Goal: Information Seeking & Learning: Learn about a topic

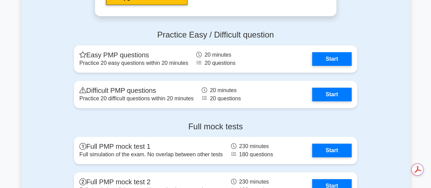
scroll to position [2548, 0]
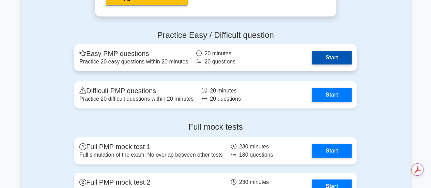
click at [334, 56] on link "Start" at bounding box center [332, 58] width 40 height 14
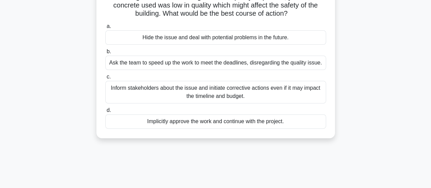
scroll to position [66, 0]
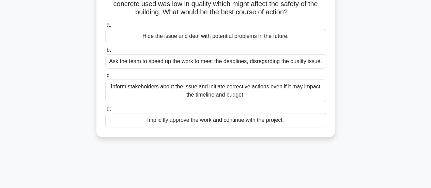
click at [278, 93] on div "Inform stakeholders about the issue and initiate corrective actions even if it …" at bounding box center [215, 90] width 221 height 22
click at [105, 78] on input "c. Inform stakeholders about the issue and initiate corrective actions even if …" at bounding box center [105, 75] width 0 height 4
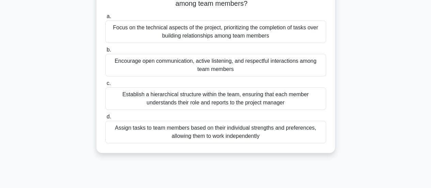
scroll to position [66, 0]
click at [297, 67] on div "Encourage open communication, active listening, and respectful interactions amo…" at bounding box center [215, 65] width 221 height 22
click at [105, 52] on input "b. Encourage open communication, active listening, and respectful interactions …" at bounding box center [105, 50] width 0 height 4
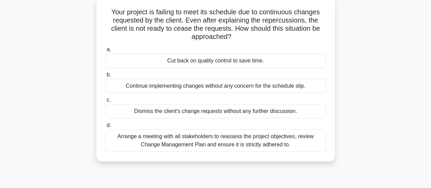
scroll to position [51, 0]
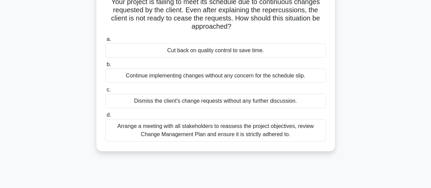
click at [276, 130] on div "Arrange a meeting with all stakeholders to reassess the project objectives, rev…" at bounding box center [215, 130] width 221 height 22
click at [105, 117] on input "d. Arrange a meeting with all stakeholders to reassess the project objectives, …" at bounding box center [105, 115] width 0 height 4
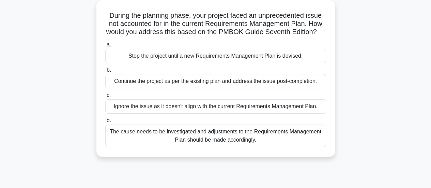
scroll to position [42, 0]
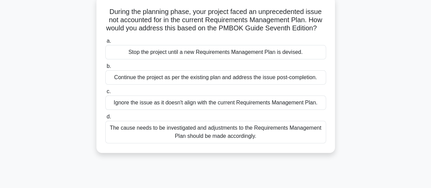
click at [288, 132] on div "The cause needs to be investigated and adjustments to the Requirements Manageme…" at bounding box center [215, 132] width 221 height 22
click at [105, 119] on input "d. The cause needs to be investigated and adjustments to the Requirements Manag…" at bounding box center [105, 116] width 0 height 4
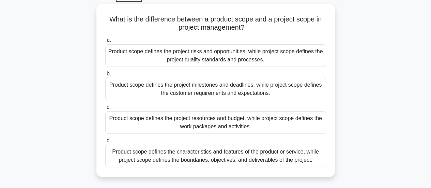
scroll to position [34, 0]
click at [317, 155] on div "Product scope defines the characteristics and features of the product or servic…" at bounding box center [215, 155] width 221 height 22
click at [105, 142] on input "d. Product scope defines the characteristics and features of the product or ser…" at bounding box center [105, 140] width 0 height 4
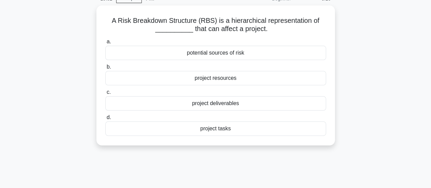
scroll to position [0, 0]
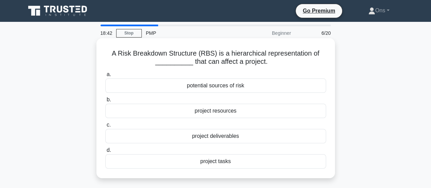
click at [282, 158] on div "project tasks" at bounding box center [215, 161] width 221 height 14
click at [105, 152] on input "d. project tasks" at bounding box center [105, 150] width 0 height 4
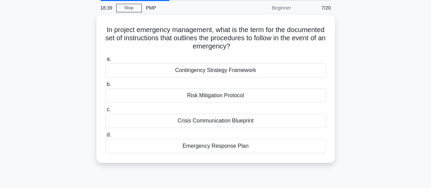
scroll to position [26, 0]
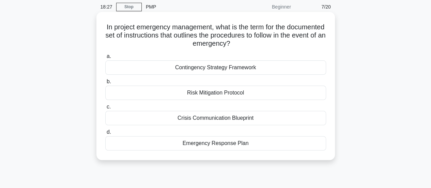
click at [271, 144] on div "Emergency Response Plan" at bounding box center [215, 143] width 221 height 14
click at [105, 134] on input "d. Emergency Response Plan" at bounding box center [105, 132] width 0 height 4
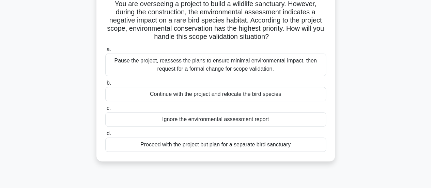
scroll to position [51, 0]
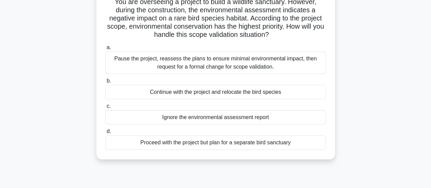
click at [268, 89] on div "Continue with the project and relocate the bird species" at bounding box center [215, 92] width 221 height 14
click at [105, 83] on input "b. Continue with the project and relocate the bird species" at bounding box center [105, 81] width 0 height 4
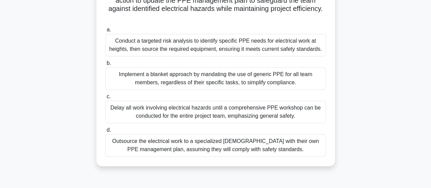
scroll to position [134, 0]
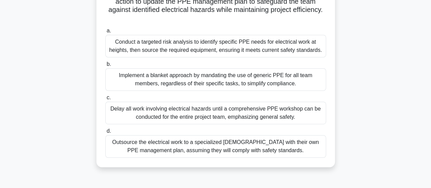
click at [294, 46] on div "Conduct a targeted risk analysis to identify specific PPE needs for electrical …" at bounding box center [215, 46] width 221 height 22
click at [105, 33] on input "a. Conduct a targeted risk analysis to identify specific PPE needs for electric…" at bounding box center [105, 31] width 0 height 4
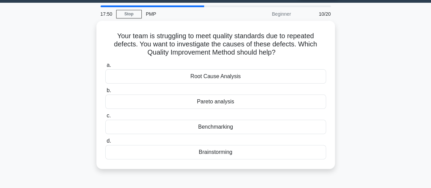
scroll to position [17, 0]
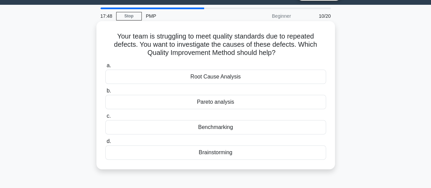
click at [306, 80] on div "Root Cause Analysis" at bounding box center [215, 76] width 221 height 14
click at [105, 68] on input "a. Root Cause Analysis" at bounding box center [105, 65] width 0 height 4
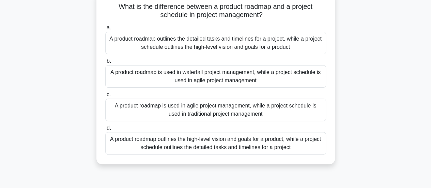
scroll to position [49, 0]
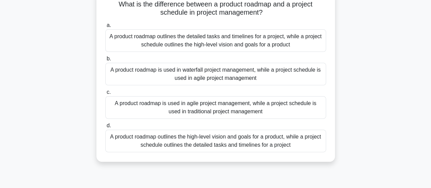
click at [272, 141] on div "A product roadmap outlines the high-level vision and goals for a product, while…" at bounding box center [215, 140] width 221 height 22
click at [105, 128] on input "d. A product roadmap outlines the high-level vision and goals for a product, wh…" at bounding box center [105, 125] width 0 height 4
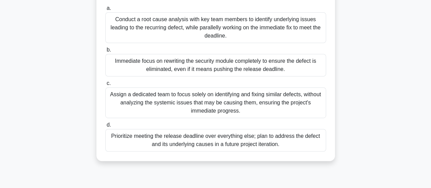
scroll to position [140, 0]
click at [255, 34] on div "Conduct a root cause analysis with key team members to identify underlying issu…" at bounding box center [215, 27] width 221 height 31
click at [105, 10] on input "a. Conduct a root cause analysis with key team members to identify underlying i…" at bounding box center [105, 7] width 0 height 4
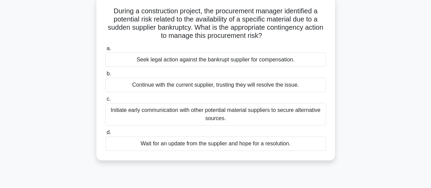
scroll to position [44, 0]
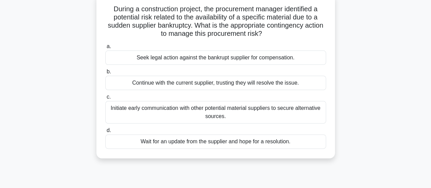
click at [285, 111] on div "Initiate early communication with other potential material suppliers to secure …" at bounding box center [215, 112] width 221 height 22
click at [105, 99] on input "c. Initiate early communication with other potential material suppliers to secu…" at bounding box center [105, 97] width 0 height 4
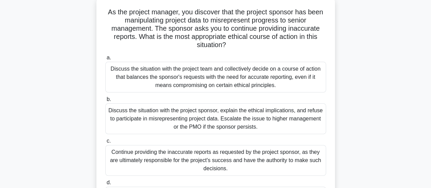
scroll to position [44, 0]
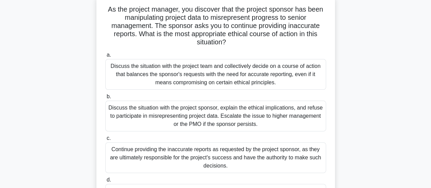
click at [315, 76] on div "Discuss the situation with the project team and collectively decide on a course…" at bounding box center [215, 74] width 221 height 31
click at [105, 57] on input "a. Discuss the situation with the project team and collectively decide on a cou…" at bounding box center [105, 55] width 0 height 4
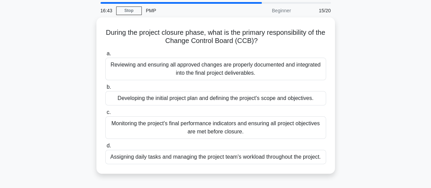
scroll to position [30, 0]
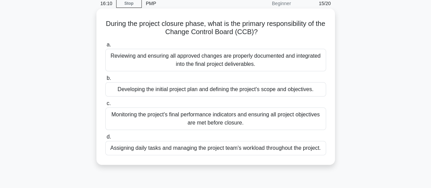
click at [304, 122] on div "Monitoring the project's final performance indicators and ensuring all project …" at bounding box center [215, 118] width 221 height 22
click at [105, 106] on input "c. Monitoring the project's final performance indicators and ensuring all proje…" at bounding box center [105, 103] width 0 height 4
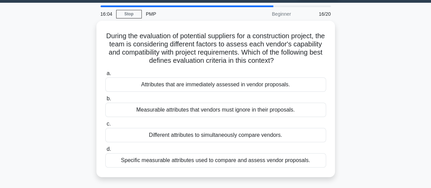
scroll to position [20, 0]
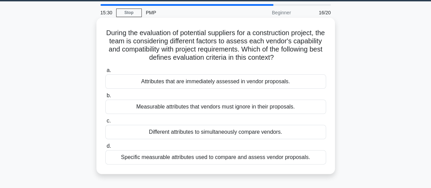
click at [311, 158] on div "Specific measurable attributes used to compare and assess vendor proposals." at bounding box center [215, 157] width 221 height 14
click at [105, 148] on input "d. Specific measurable attributes used to compare and assess vendor proposals." at bounding box center [105, 146] width 0 height 4
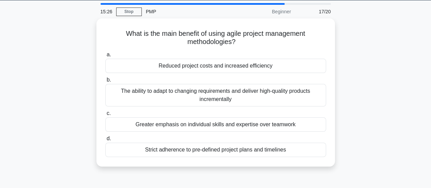
scroll to position [25, 0]
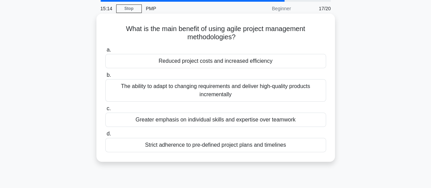
click at [266, 93] on div "The ability to adapt to changing requirements and deliver high-quality products…" at bounding box center [215, 90] width 221 height 22
click at [105, 77] on input "b. The ability to adapt to changing requirements and deliver high-quality produ…" at bounding box center [105, 75] width 0 height 4
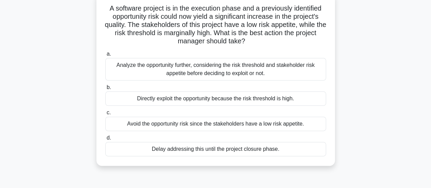
scroll to position [46, 0]
click at [293, 62] on div "Analyze the opportunity further, considering the risk threshold and stakeholder…" at bounding box center [215, 68] width 221 height 22
click at [105, 56] on input "a. Analyze the opportunity further, considering the risk threshold and stakehol…" at bounding box center [105, 53] width 0 height 4
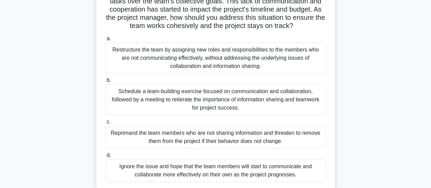
scroll to position [84, 0]
click at [264, 104] on div "Schedule a team-building exercise focused on communication and collaboration, f…" at bounding box center [215, 99] width 221 height 31
click at [105, 83] on input "b. Schedule a team-building exercise focused on communication and collaboration…" at bounding box center [105, 80] width 0 height 4
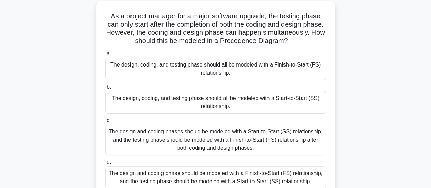
scroll to position [41, 0]
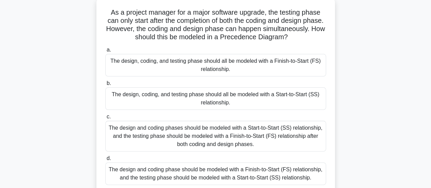
click at [302, 76] on div "The design, coding, and testing phase should all be modeled with a Finish-to-St…" at bounding box center [215, 65] width 221 height 22
click at [105, 52] on input "a. The design, coding, and testing phase should all be modeled with a Finish-to…" at bounding box center [105, 50] width 0 height 4
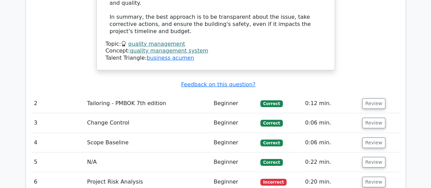
scroll to position [1056, 0]
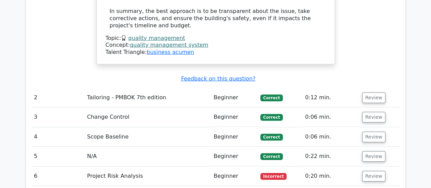
click at [161, 166] on td "Project Risk Analysis" at bounding box center [147, 175] width 126 height 19
click at [379, 171] on button "Review" at bounding box center [373, 176] width 23 height 11
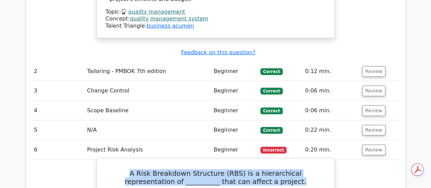
drag, startPoint x: 269, startPoint y: 124, endPoint x: 101, endPoint y: 110, distance: 168.5
copy h5 "A Risk Breakdown Structure (RBS) is a hierarchical representation of __________…"
drag, startPoint x: 245, startPoint y: 146, endPoint x: 179, endPoint y: 145, distance: 66.1
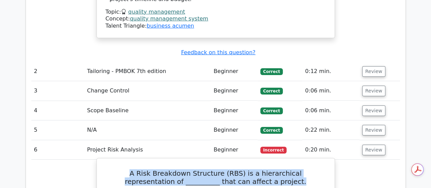
copy div "potential sources of risk"
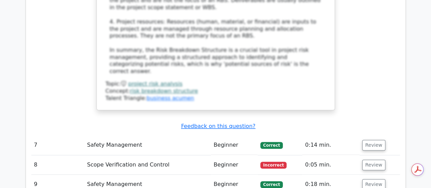
scroll to position [1528, 0]
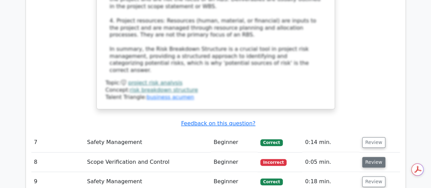
click at [366, 157] on button "Review" at bounding box center [373, 162] width 23 height 11
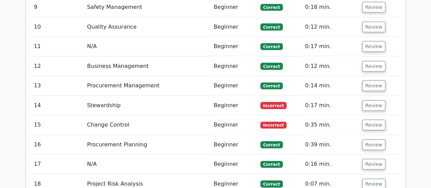
scroll to position [2044, 0]
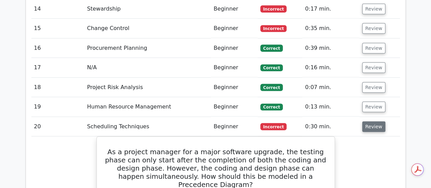
scroll to position [2152, 0]
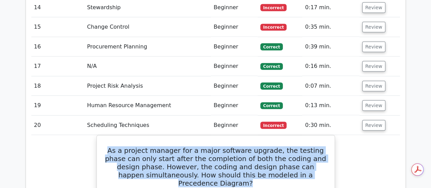
drag, startPoint x: 326, startPoint y: 76, endPoint x: 95, endPoint y: 49, distance: 232.4
copy h5 "As a project manager for a major software upgrade, the testing phase can only s…"
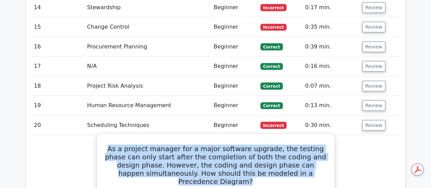
drag, startPoint x: 279, startPoint y: 171, endPoint x: 113, endPoint y: 152, distance: 166.6
copy div "The design and coding phases should be modeled with a Start-to-Start (SS) relat…"
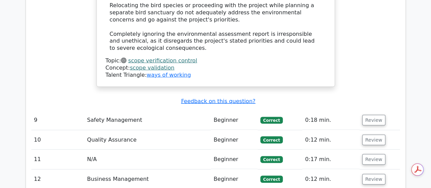
scroll to position [1943, 0]
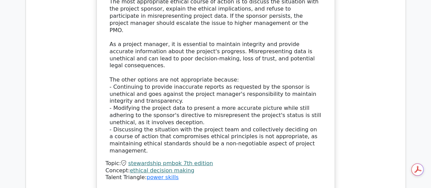
scroll to position [2407, 0]
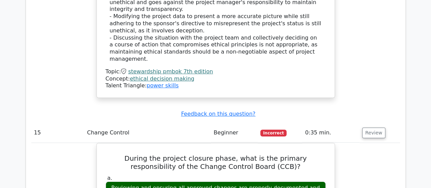
scroll to position [2497, 0]
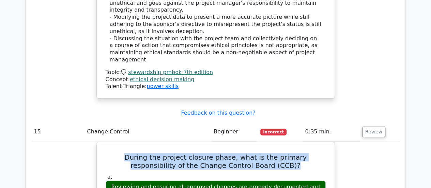
drag, startPoint x: 268, startPoint y: 36, endPoint x: 66, endPoint y: 26, distance: 202.6
copy h5 "During the project closure phase, what is the primary responsibility of the Cha…"
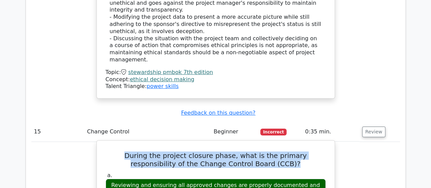
scroll to position [0, 0]
drag, startPoint x: 256, startPoint y: 118, endPoint x: 110, endPoint y: 108, distance: 146.8
copy div "Monitoring the project's final performance indicators and ensuring all project …"
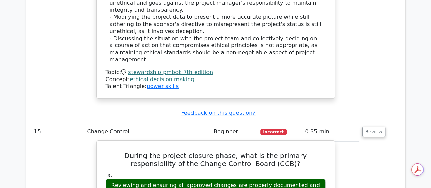
click at [277, 178] on div "Reviewing and ensuring all approved changes are properly documented and integra…" at bounding box center [216, 188] width 220 height 20
drag, startPoint x: 272, startPoint y: 65, endPoint x: 96, endPoint y: 53, distance: 176.1
copy div "Reviewing and ensuring all approved changes are properly documented and integra…"
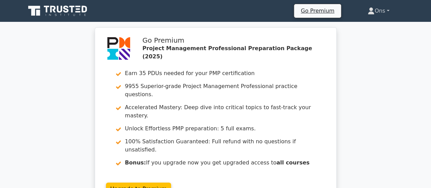
click at [375, 11] on link "Ons" at bounding box center [378, 11] width 54 height 14
click at [369, 25] on link "Profile" at bounding box center [378, 26] width 54 height 11
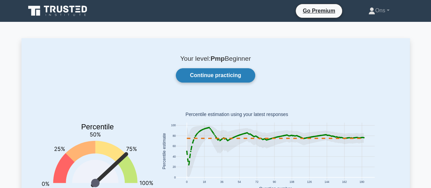
click at [222, 77] on link "Continue practicing" at bounding box center [215, 75] width 79 height 14
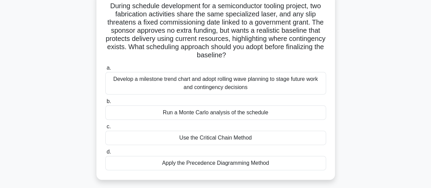
scroll to position [49, 0]
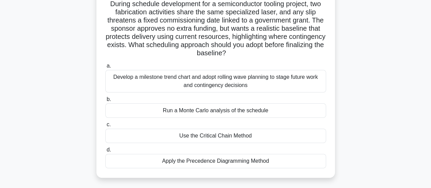
click at [271, 83] on div "Develop a milestone trend chart and adopt rolling wave planning to stage future…" at bounding box center [215, 81] width 221 height 22
click at [105, 68] on input "a. Develop a milestone trend chart and adopt rolling wave planning to stage fut…" at bounding box center [105, 66] width 0 height 4
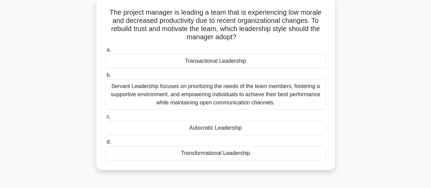
scroll to position [42, 0]
click at [293, 96] on div "Servant Leadership focuses on prioritizing the needs of the team members, foste…" at bounding box center [215, 93] width 221 height 31
click at [105, 77] on input "b. Servant Leadership focuses on prioritizing the needs of the team members, fo…" at bounding box center [105, 74] width 0 height 4
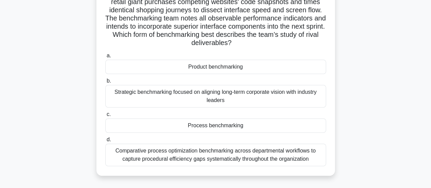
scroll to position [62, 0]
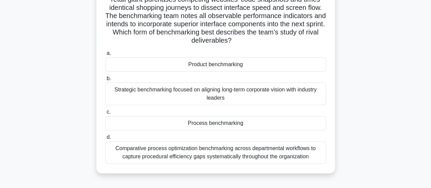
click at [307, 124] on div "Process benchmarking" at bounding box center [215, 123] width 221 height 14
click at [105, 114] on input "c. Process benchmarking" at bounding box center [105, 112] width 0 height 4
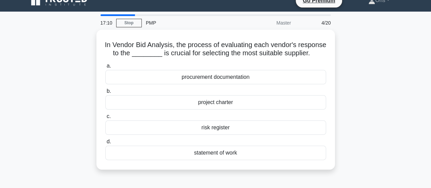
scroll to position [11, 0]
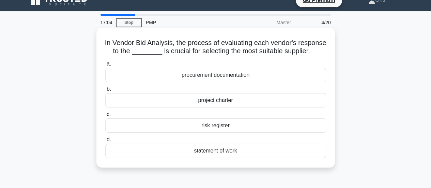
click at [292, 81] on div "procurement documentation" at bounding box center [215, 75] width 221 height 14
click at [105, 66] on input "a. procurement documentation" at bounding box center [105, 64] width 0 height 4
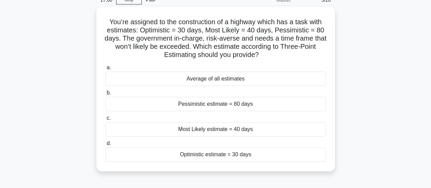
scroll to position [35, 0]
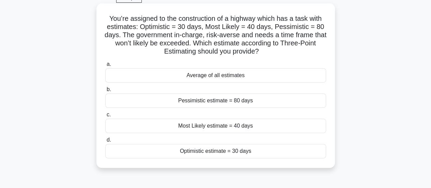
click at [293, 95] on div "Pessimistic estimate = 80 days" at bounding box center [215, 100] width 221 height 14
click at [105, 92] on input "b. Pessimistic estimate = 80 days" at bounding box center [105, 89] width 0 height 4
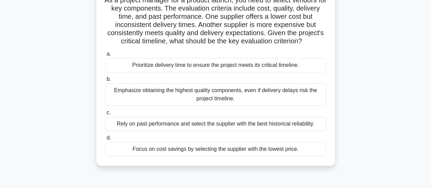
scroll to position [57, 0]
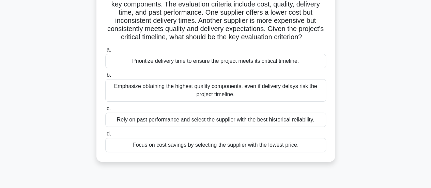
click at [317, 127] on div "Rely on past performance and select the supplier with the best historical relia…" at bounding box center [215, 119] width 221 height 14
click at [105, 111] on input "c. Rely on past performance and select the supplier with the best historical re…" at bounding box center [105, 108] width 0 height 4
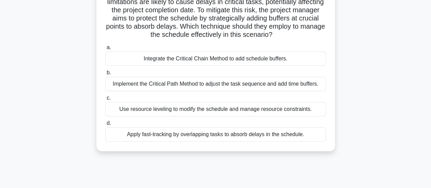
scroll to position [70, 0]
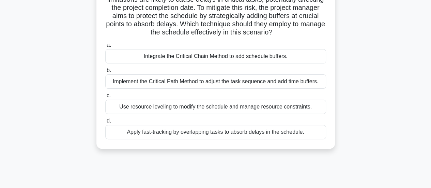
click at [304, 89] on div "Implement the Critical Path Method to adjust the task sequence and add time buf…" at bounding box center [215, 81] width 221 height 14
click at [105, 73] on input "b. Implement the Critical Path Method to adjust the task sequence and add time …" at bounding box center [105, 70] width 0 height 4
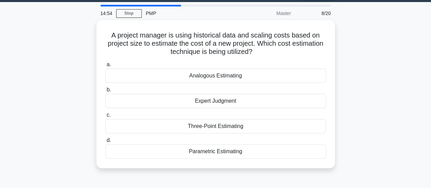
scroll to position [19, 0]
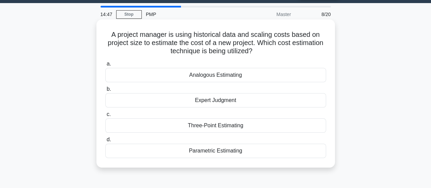
click at [297, 75] on div "Analogous Estimating" at bounding box center [215, 75] width 221 height 14
click at [105, 66] on input "a. Analogous Estimating" at bounding box center [105, 64] width 0 height 4
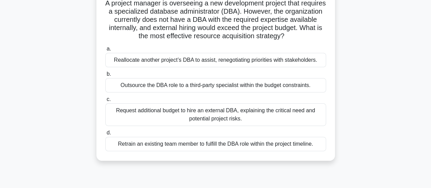
scroll to position [51, 0]
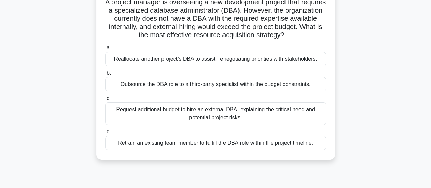
click at [281, 60] on div "Reallocate another project’s DBA to assist, renegotiating priorities with stake…" at bounding box center [215, 59] width 221 height 14
click at [105, 50] on input "a. Reallocate another project’s DBA to assist, renegotiating priorities with st…" at bounding box center [105, 48] width 0 height 4
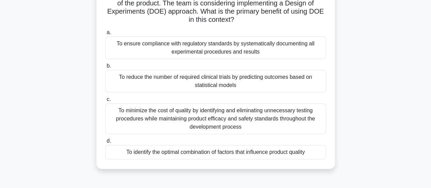
scroll to position [79, 0]
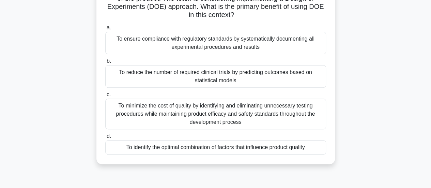
click at [295, 146] on div "To identify the optimal combination of factors that influence product quality" at bounding box center [215, 147] width 221 height 14
click at [105, 138] on input "d. To identify the optimal combination of factors that influence product quality" at bounding box center [105, 136] width 0 height 4
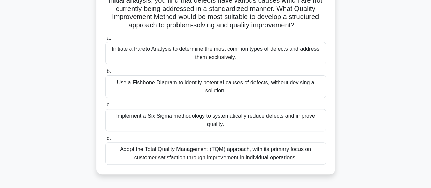
scroll to position [72, 0]
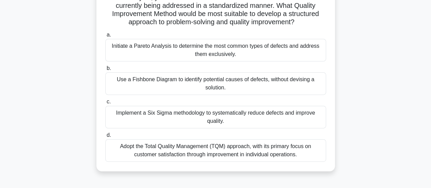
click at [301, 154] on div "Adopt the Total Quality Management (TQM) approach, with its primary focus on cu…" at bounding box center [215, 150] width 221 height 22
click at [105, 137] on input "d. Adopt the Total Quality Management (TQM) approach, with its primary focus on…" at bounding box center [105, 135] width 0 height 4
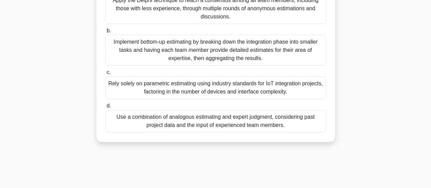
scroll to position [167, 0]
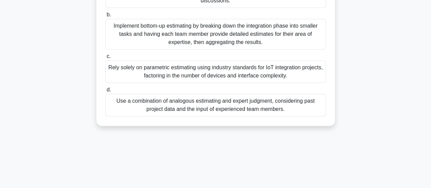
click at [278, 99] on div "Use a combination of analogous estimating and expert judgment, considering past…" at bounding box center [215, 105] width 221 height 22
click at [105, 92] on input "d. Use a combination of analogous estimating and expert judgment, considering p…" at bounding box center [105, 90] width 0 height 4
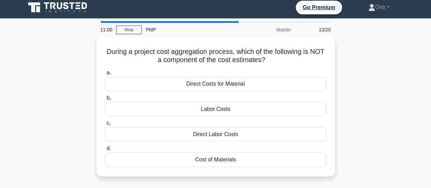
scroll to position [0, 0]
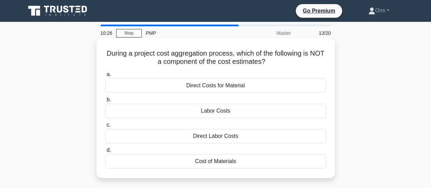
click at [294, 113] on div "Labor Costs" at bounding box center [215, 111] width 221 height 14
click at [105, 102] on input "b. Labor Costs" at bounding box center [105, 99] width 0 height 4
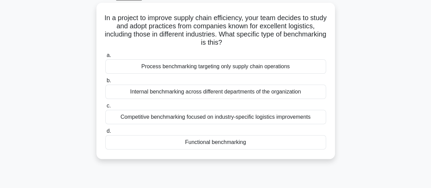
scroll to position [38, 0]
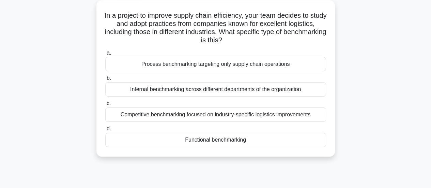
click at [315, 141] on div "Functional benchmarking" at bounding box center [215, 139] width 221 height 14
click at [105, 131] on input "d. Functional benchmarking" at bounding box center [105, 128] width 0 height 4
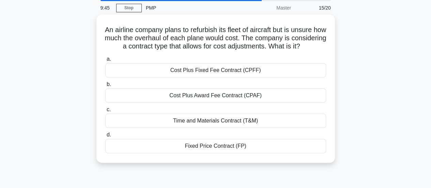
scroll to position [26, 0]
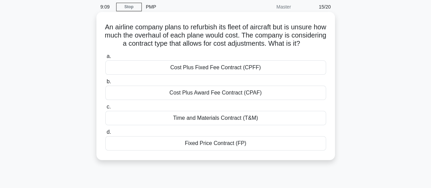
click at [287, 72] on div "Cost Plus Fixed Fee Contract (CPFF)" at bounding box center [215, 67] width 221 height 14
click at [105, 59] on input "a. Cost Plus Fixed Fee Contract (CPFF)" at bounding box center [105, 56] width 0 height 4
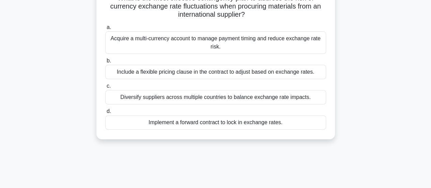
scroll to position [57, 0]
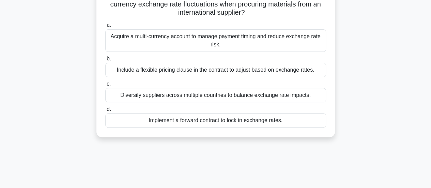
click at [300, 72] on div "Include a flexible pricing clause in the contract to adjust based on exchange r…" at bounding box center [215, 70] width 221 height 14
click at [105, 61] on input "b. Include a flexible pricing clause in the contract to adjust based on exchang…" at bounding box center [105, 59] width 0 height 4
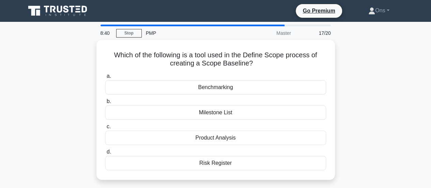
scroll to position [0, 0]
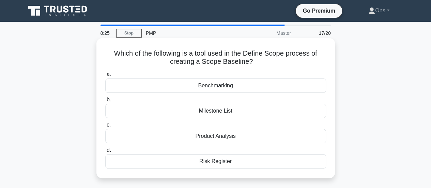
click at [280, 111] on div "Milestone List" at bounding box center [215, 111] width 221 height 14
click at [105, 102] on input "b. Milestone List" at bounding box center [105, 99] width 0 height 4
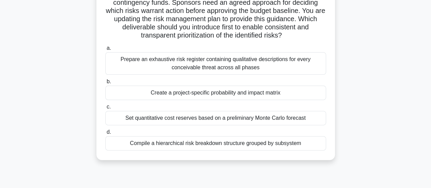
scroll to position [67, 0]
click at [311, 89] on div "Create a project-specific probability and impact matrix" at bounding box center [215, 92] width 221 height 14
click at [105, 83] on input "b. Create a project-specific probability and impact matrix" at bounding box center [105, 81] width 0 height 4
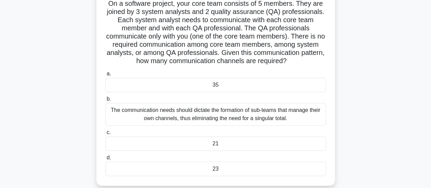
scroll to position [50, 0]
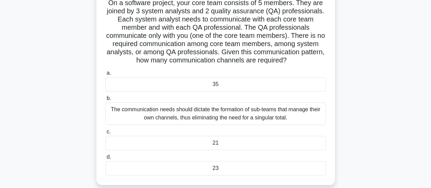
click at [272, 142] on div "21" at bounding box center [215, 143] width 221 height 14
click at [105, 134] on input "c. 21" at bounding box center [105, 131] width 0 height 4
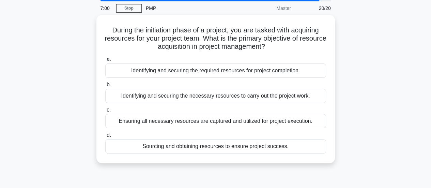
scroll to position [26, 0]
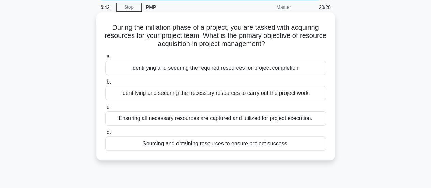
click at [307, 89] on div "Identifying and securing the necessary resources to carry out the project work." at bounding box center [215, 93] width 221 height 14
click at [105, 84] on input "b. Identifying and securing the necessary resources to carry out the project wo…" at bounding box center [105, 82] width 0 height 4
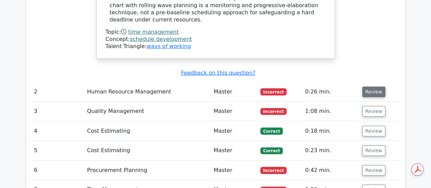
click at [371, 87] on button "Review" at bounding box center [373, 92] width 23 height 11
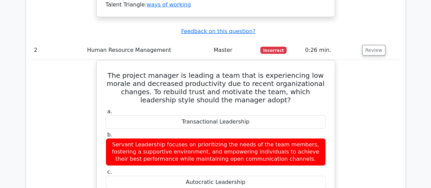
scroll to position [1024, 0]
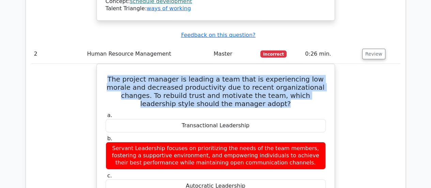
drag, startPoint x: 246, startPoint y: 52, endPoint x: 63, endPoint y: 24, distance: 184.3
copy h5 "The project manager is leading a team that is experiencing low morale and decre…"
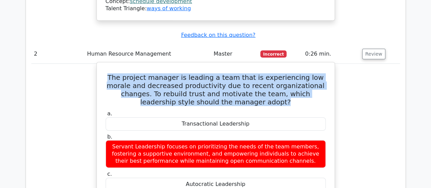
scroll to position [0, 0]
drag, startPoint x: 252, startPoint y: 156, endPoint x: 178, endPoint y: 157, distance: 73.2
copy div "Transformational Leadership"
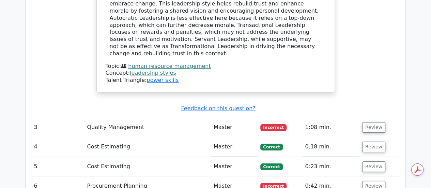
scroll to position [1281, 0]
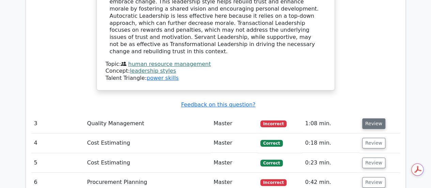
click at [363, 118] on button "Review" at bounding box center [373, 123] width 23 height 11
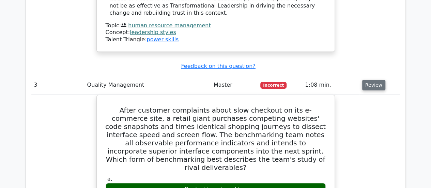
scroll to position [1321, 0]
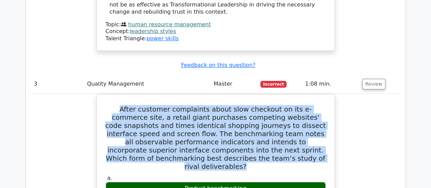
drag, startPoint x: 246, startPoint y: 96, endPoint x: 91, endPoint y: 51, distance: 161.2
copy h5 "After customer complaints about slow checkout on its e-commerce site, a retail …"
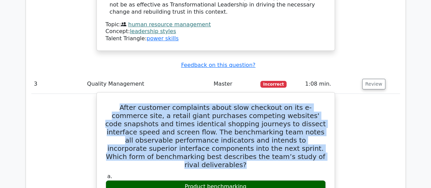
scroll to position [0, 0]
drag, startPoint x: 250, startPoint y: 121, endPoint x: 182, endPoint y: 120, distance: 68.1
click at [182, 180] on div "Product benchmarking" at bounding box center [216, 186] width 220 height 13
copy div "Product benchmarking"
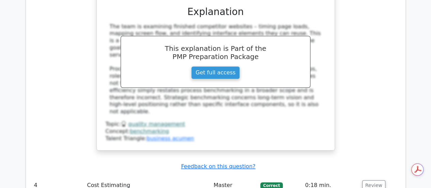
scroll to position [1608, 0]
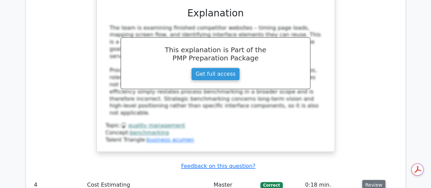
click at [368, 179] on button "Review" at bounding box center [373, 184] width 23 height 11
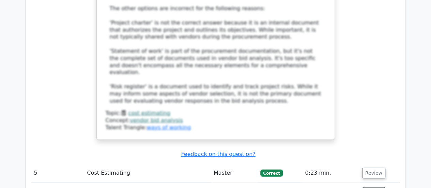
scroll to position [2041, 0]
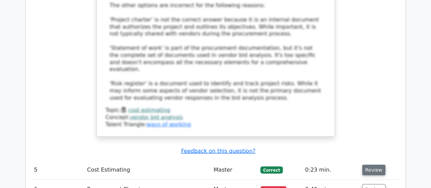
click at [378, 164] on button "Review" at bounding box center [373, 169] width 23 height 11
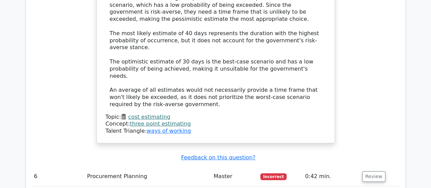
scroll to position [2414, 0]
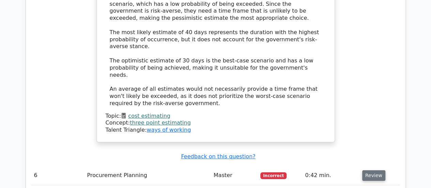
click at [379, 170] on button "Review" at bounding box center [373, 175] width 23 height 11
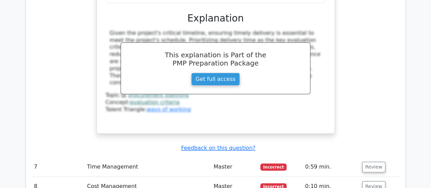
scroll to position [2775, 0]
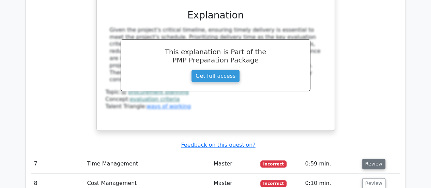
click at [369, 158] on button "Review" at bounding box center [373, 163] width 23 height 11
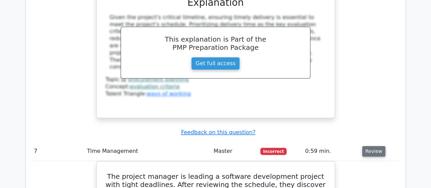
scroll to position [2788, 0]
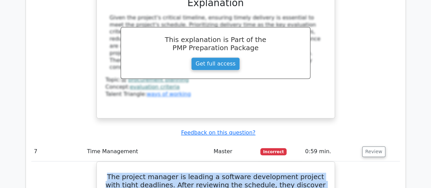
drag, startPoint x: 229, startPoint y: 94, endPoint x: 64, endPoint y: 36, distance: 174.7
copy h5 "The project manager is leading a software development project with tight deadli…"
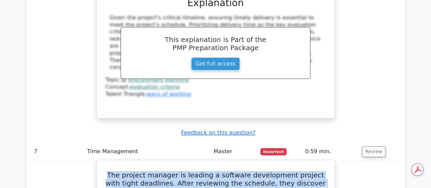
scroll to position [0, 0]
drag, startPoint x: 295, startPoint y: 117, endPoint x: 134, endPoint y: 109, distance: 161.0
copy label "Integrate the Critical Chain Method to add schedule buffers."
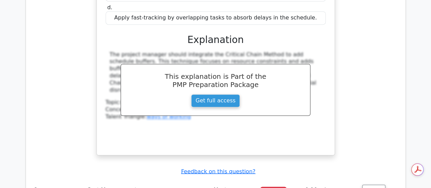
scroll to position [3107, 0]
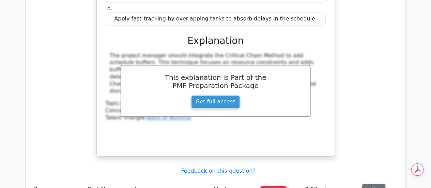
click at [379, 184] on button "Review" at bounding box center [373, 189] width 23 height 11
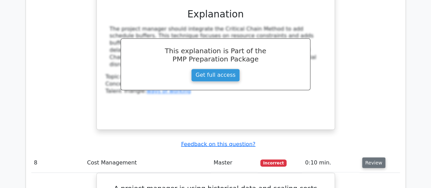
scroll to position [3133, 0]
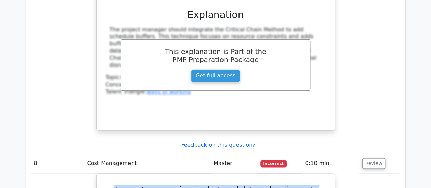
drag, startPoint x: 280, startPoint y: 51, endPoint x: 91, endPoint y: 27, distance: 191.0
copy h5 "A project manager is using historical data and scaling costs based on project s…"
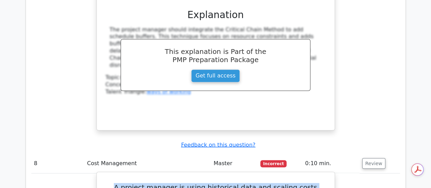
scroll to position [0, 0]
drag, startPoint x: 251, startPoint y: 139, endPoint x: 159, endPoint y: 139, distance: 91.3
copy div "Parametric Estimating"
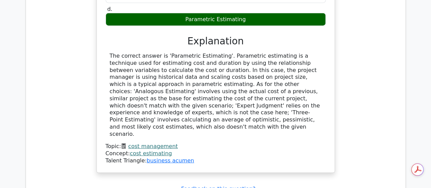
scroll to position [3393, 0]
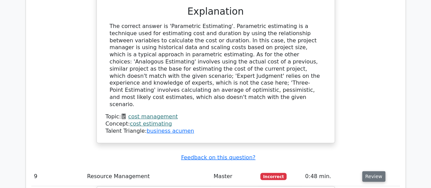
scroll to position [3441, 0]
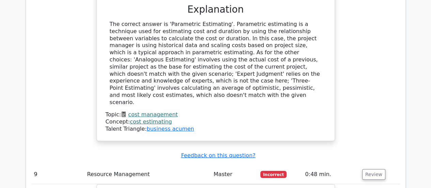
drag, startPoint x: 317, startPoint y: 62, endPoint x: 63, endPoint y: 30, distance: 255.4
copy h5 "A project manager is overseeing a new development project that requires a speci…"
drag, startPoint x: 315, startPoint y: 107, endPoint x: 113, endPoint y: 103, distance: 202.0
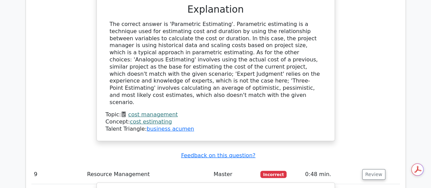
copy div "Outsource the DBA role to a third-party specialist within the budget constraint…"
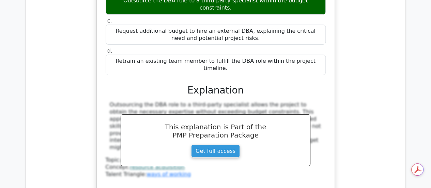
scroll to position [3732, 0]
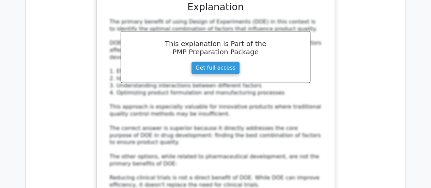
scroll to position [4179, 0]
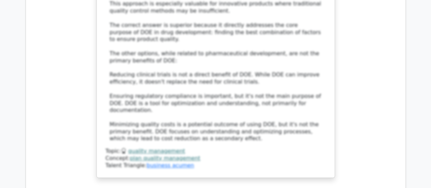
scroll to position [4282, 0]
drag, startPoint x: 304, startPoint y: 52, endPoint x: 113, endPoint y: 11, distance: 195.0
drag, startPoint x: 231, startPoint y: 142, endPoint x: 104, endPoint y: 133, distance: 128.0
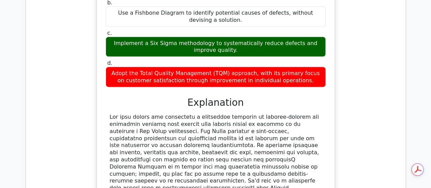
scroll to position [4604, 0]
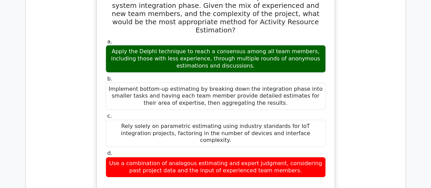
scroll to position [5022, 0]
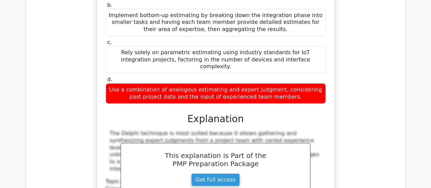
scroll to position [5082, 0]
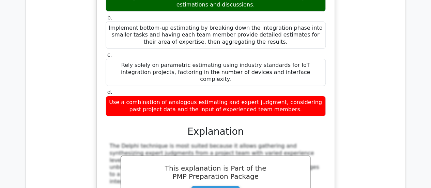
drag, startPoint x: 284, startPoint y: 31, endPoint x: 106, endPoint y: 21, distance: 178.0
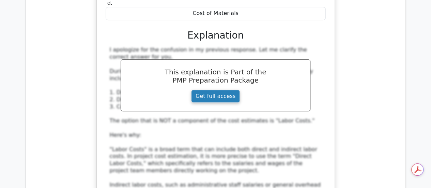
scroll to position [5463, 0]
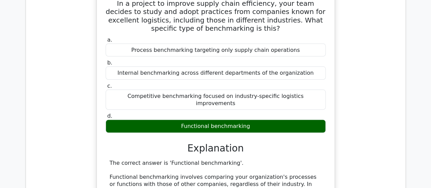
scroll to position [5796, 0]
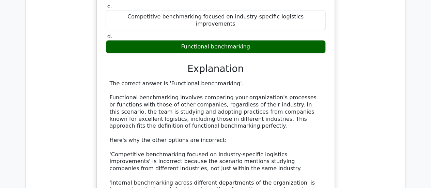
scroll to position [5875, 0]
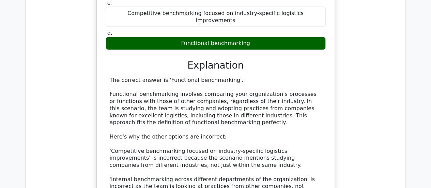
drag, startPoint x: 328, startPoint y: 55, endPoint x: 56, endPoint y: 27, distance: 273.8
drag, startPoint x: 262, startPoint y: 79, endPoint x: 162, endPoint y: 75, distance: 99.2
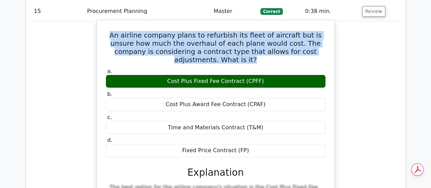
scroll to position [6172, 0]
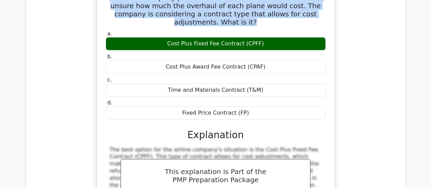
scroll to position [6209, 0]
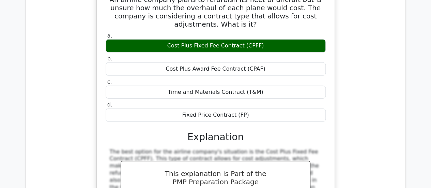
drag, startPoint x: 249, startPoint y: 37, endPoint x: 106, endPoint y: 18, distance: 144.7
drag, startPoint x: 290, startPoint y: 133, endPoint x: 145, endPoint y: 139, distance: 145.5
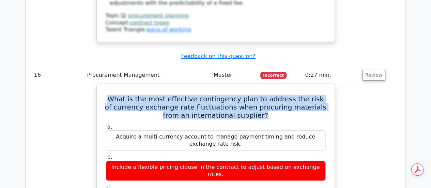
scroll to position [6453, 0]
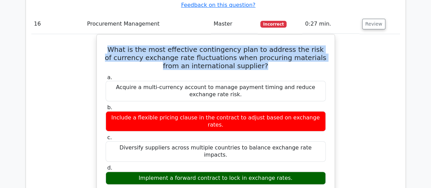
scroll to position [6495, 0]
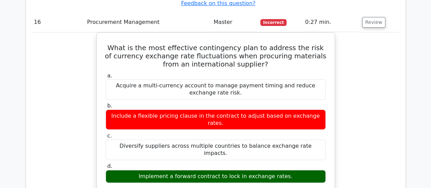
drag, startPoint x: 263, startPoint y: 53, endPoint x: 101, endPoint y: 43, distance: 161.7
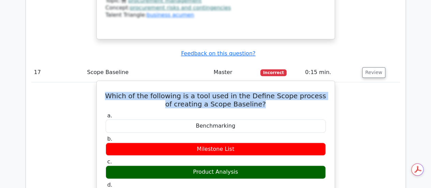
scroll to position [6769, 0]
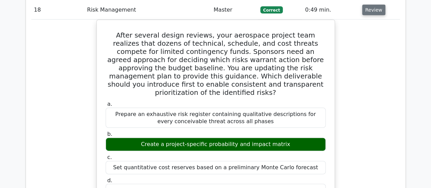
scroll to position [7119, 0]
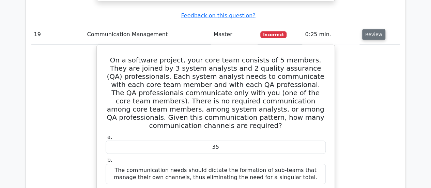
scroll to position [7477, 0]
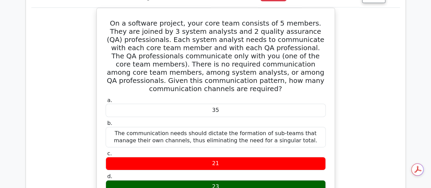
scroll to position [0, 0]
